Goal: Navigation & Orientation: Go to known website

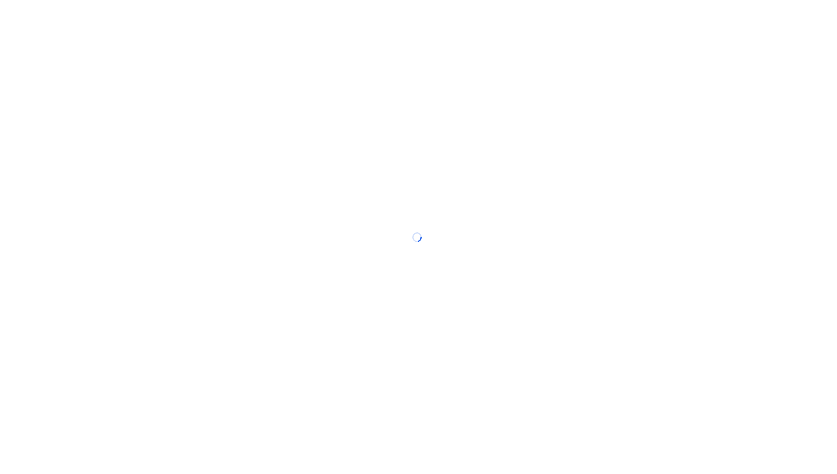
click at [247, 255] on div at bounding box center [418, 237] width 837 height 474
